Goal: Find specific page/section: Find specific page/section

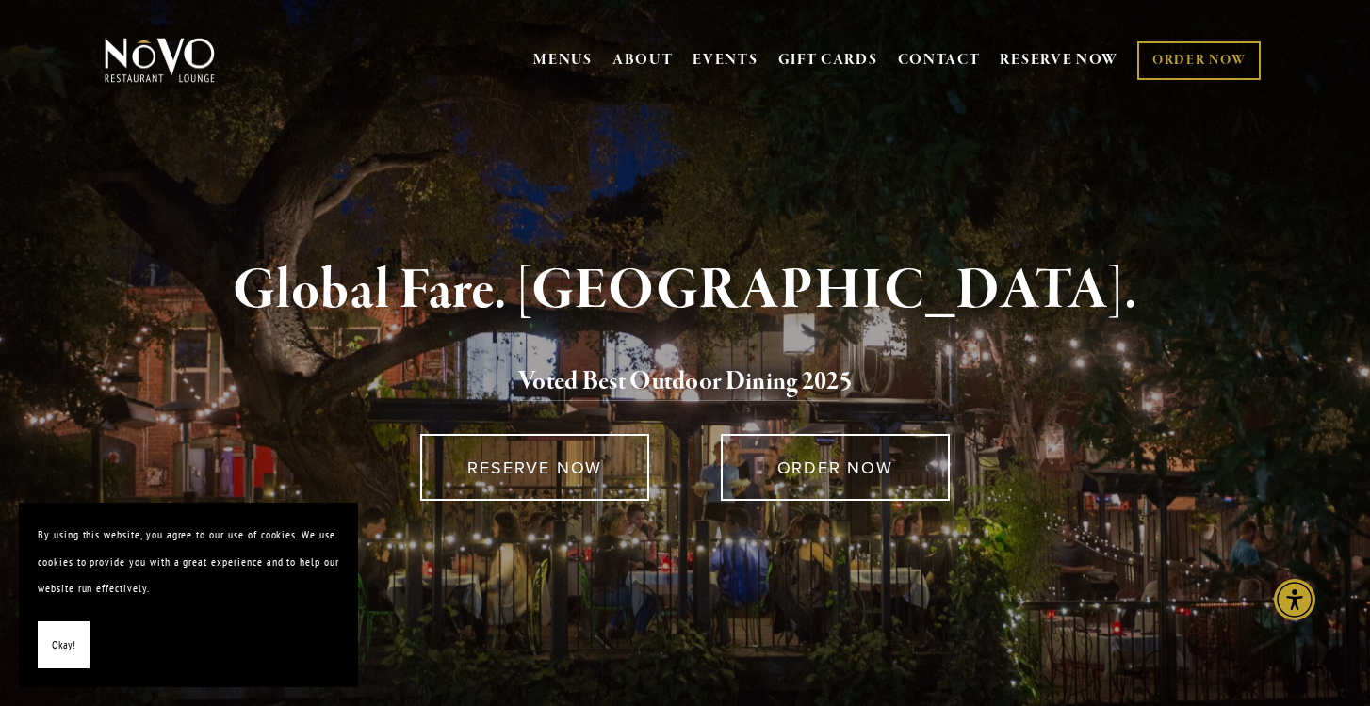
scroll to position [3, 0]
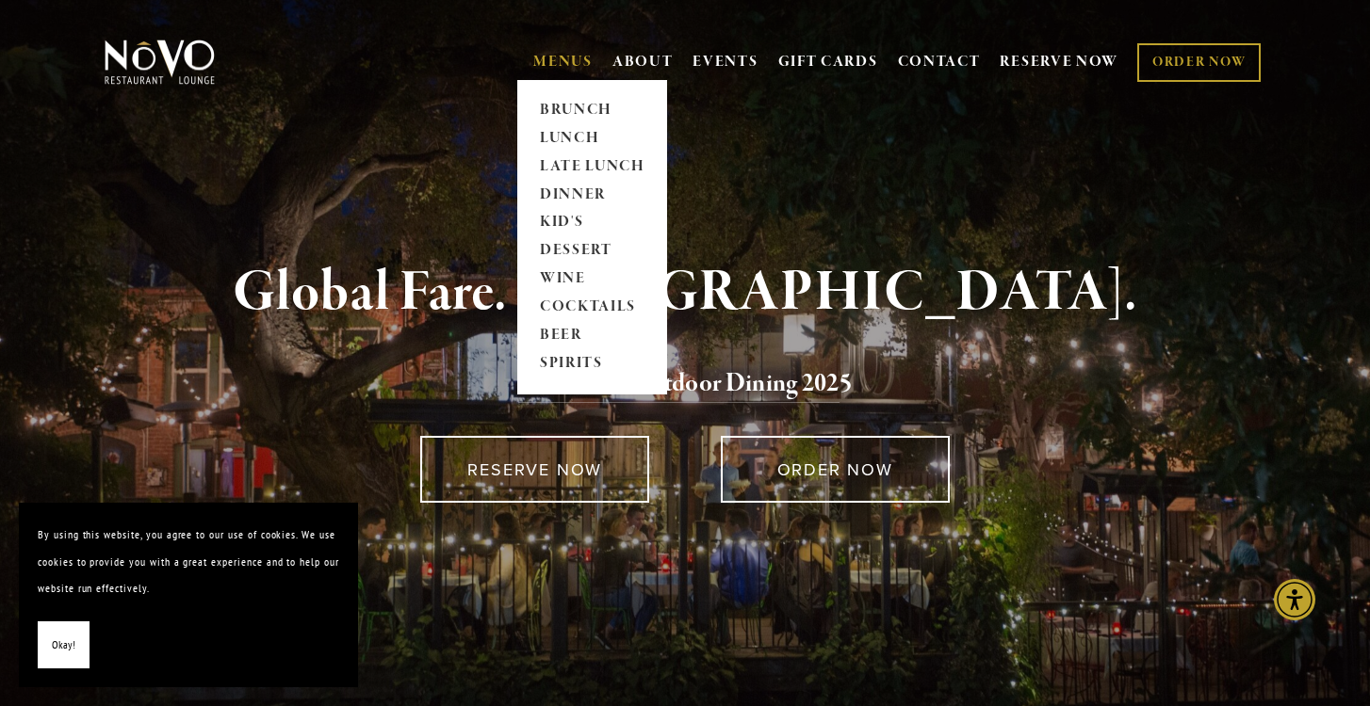
click at [558, 57] on link "MENUS" at bounding box center [562, 62] width 59 height 19
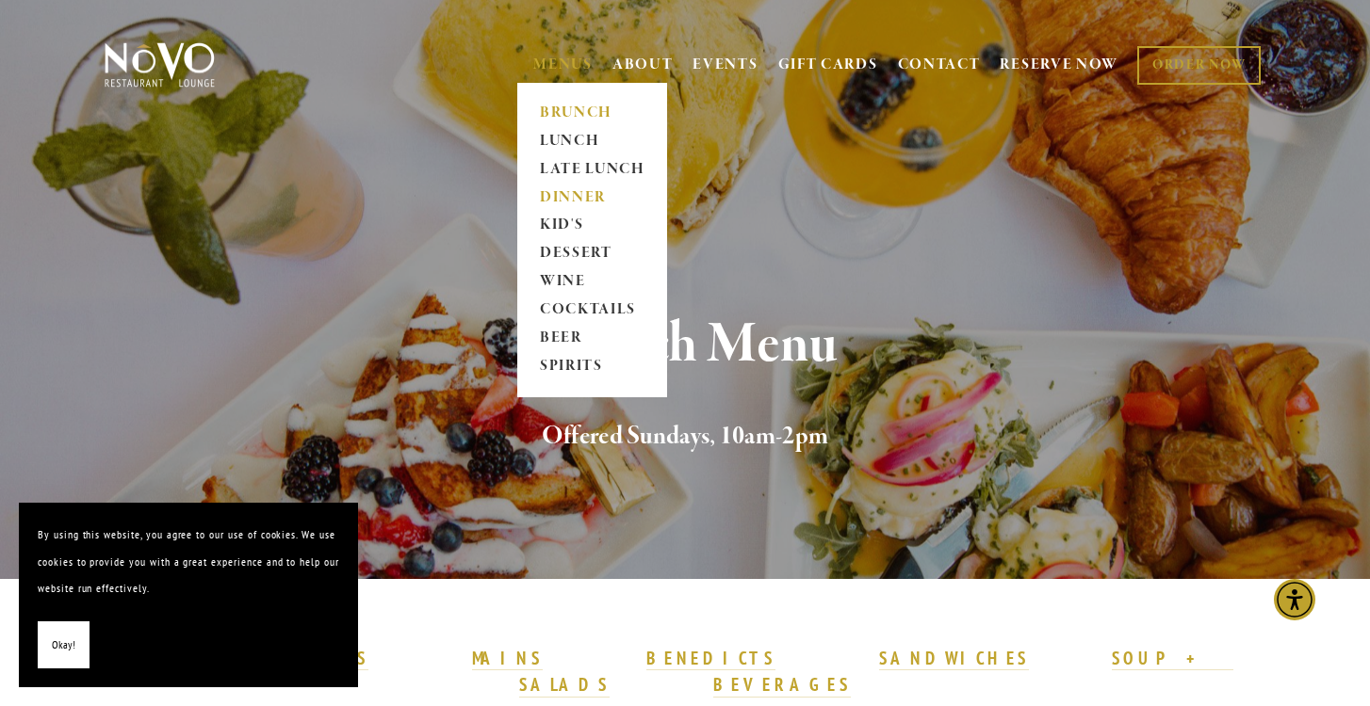
click at [579, 196] on link "DINNER" at bounding box center [592, 198] width 118 height 28
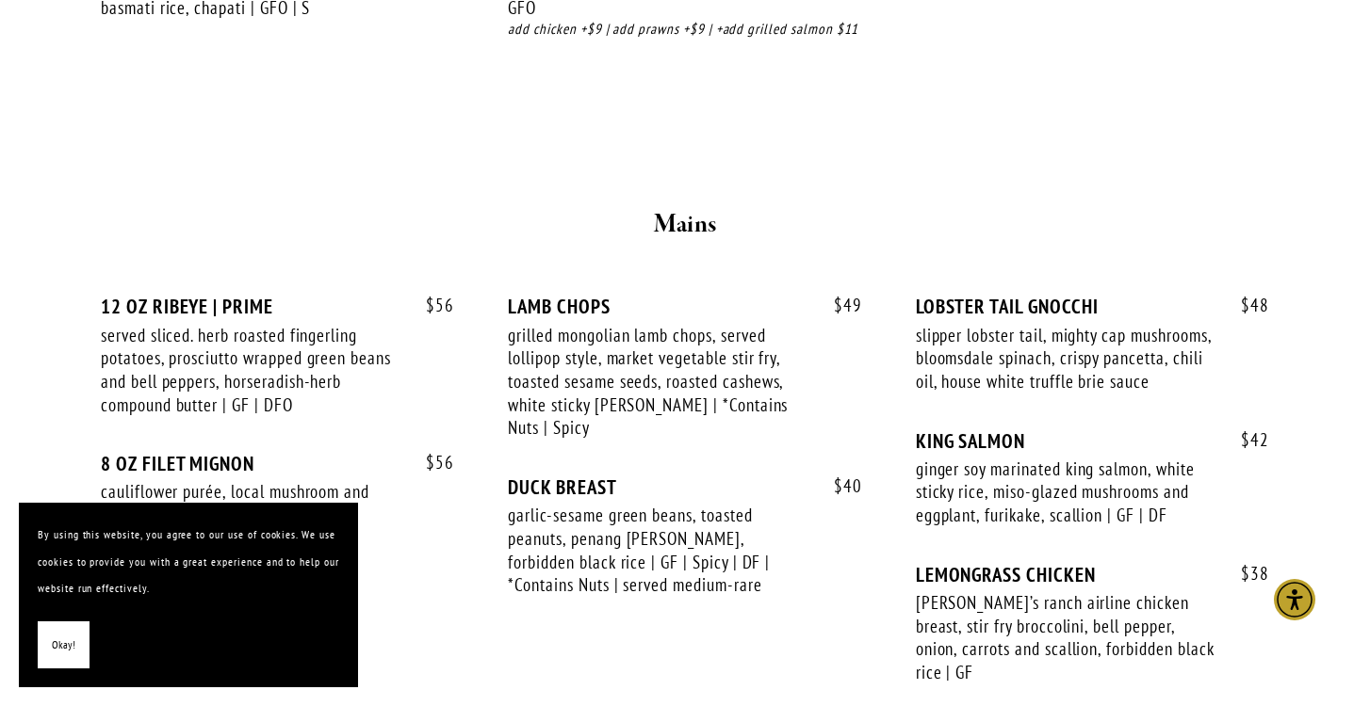
scroll to position [2991, 0]
